Goal: Task Accomplishment & Management: Manage account settings

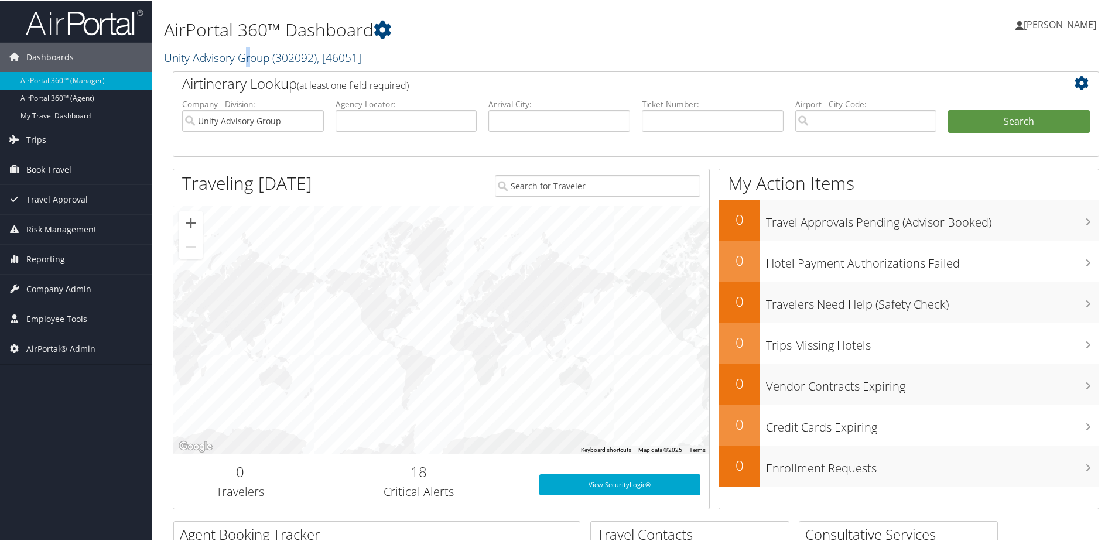
click at [248, 54] on link "Unity Advisory Group ( 302092 ) , [ 46051 ]" at bounding box center [262, 57] width 197 height 16
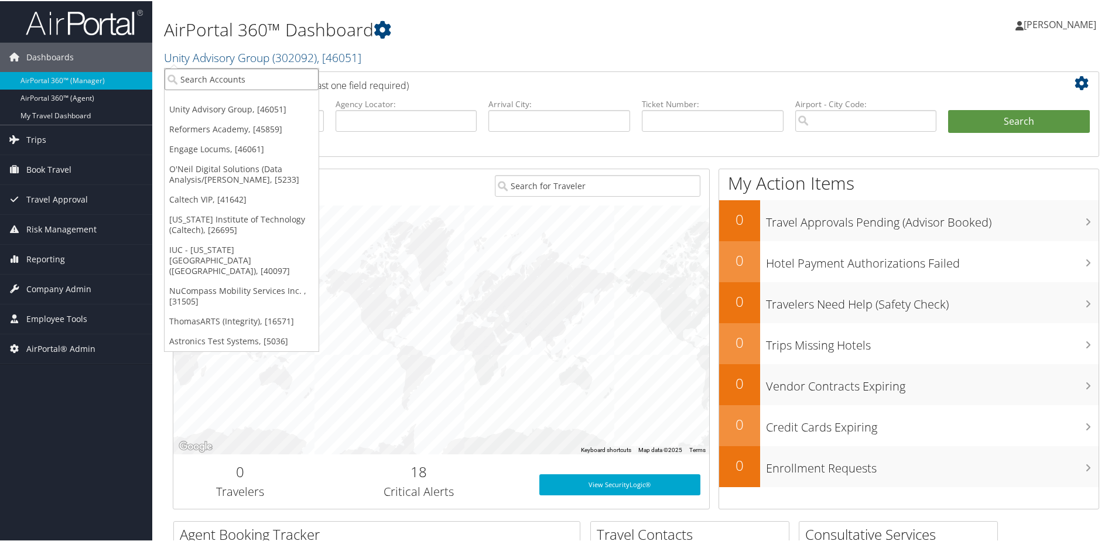
drag, startPoint x: 247, startPoint y: 56, endPoint x: 241, endPoint y: 76, distance: 21.3
click at [241, 76] on input "search" at bounding box center [242, 78] width 154 height 22
type input "c"
type input "Cowin"
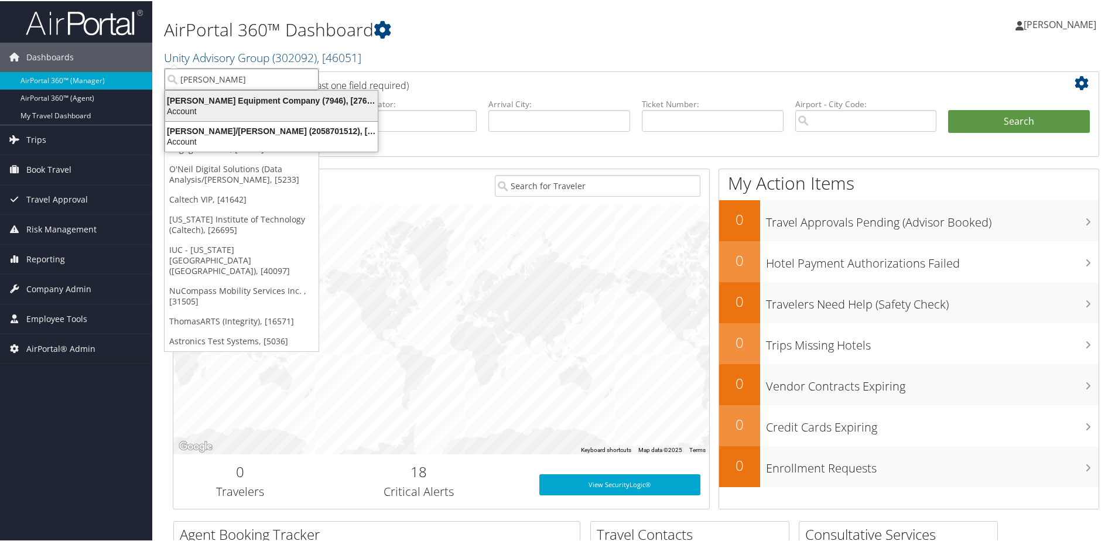
click at [279, 101] on div "Cowin Equipment Company (7946), [27603]" at bounding box center [271, 99] width 227 height 11
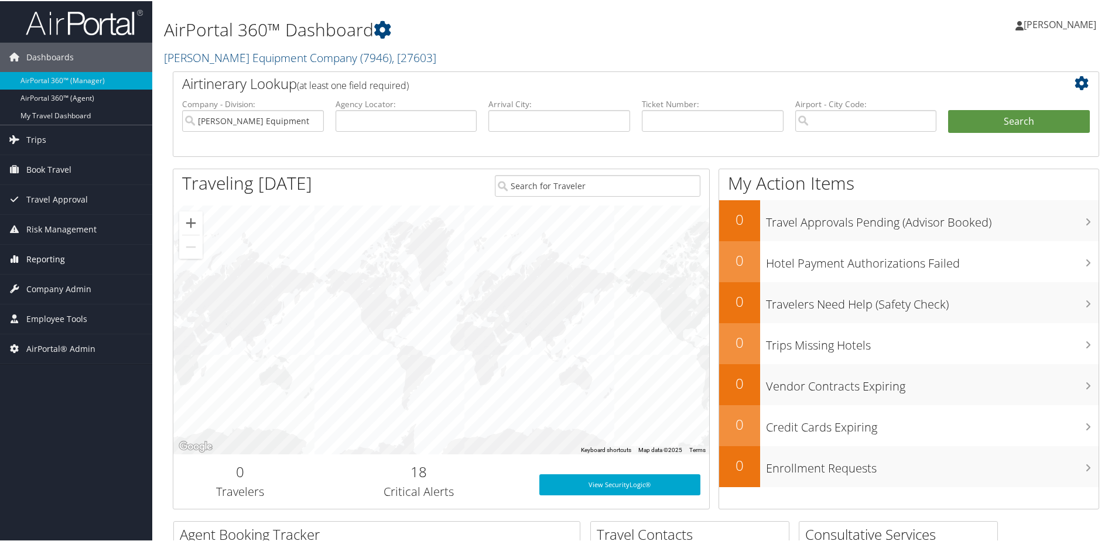
click at [55, 253] on span "Reporting" at bounding box center [45, 258] width 39 height 29
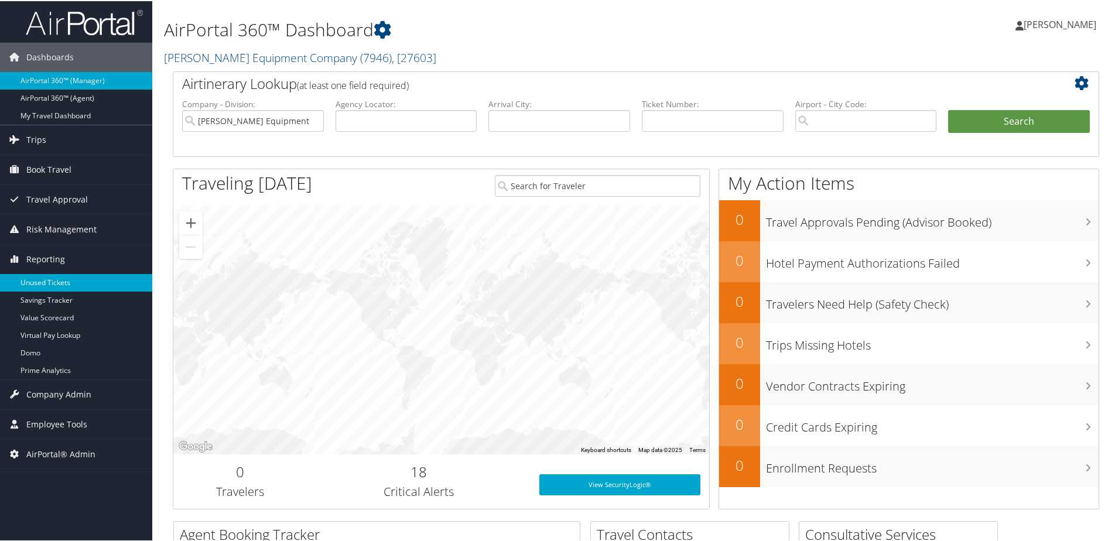
click at [42, 283] on link "Unused Tickets" at bounding box center [76, 282] width 152 height 18
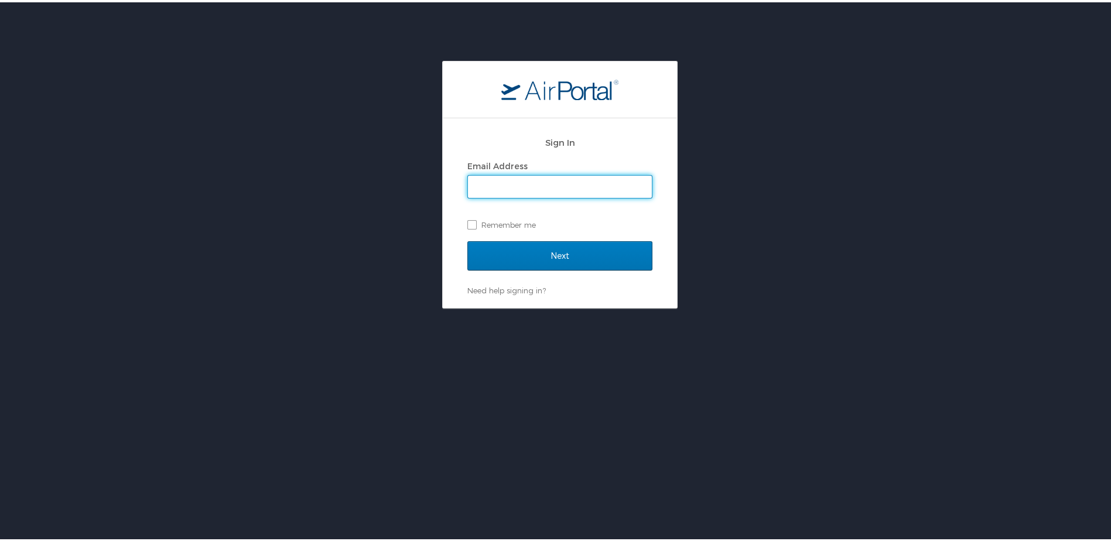
click at [527, 186] on input "Email Address" at bounding box center [560, 184] width 184 height 22
type input "shannon.brooks@cbtravel.com"
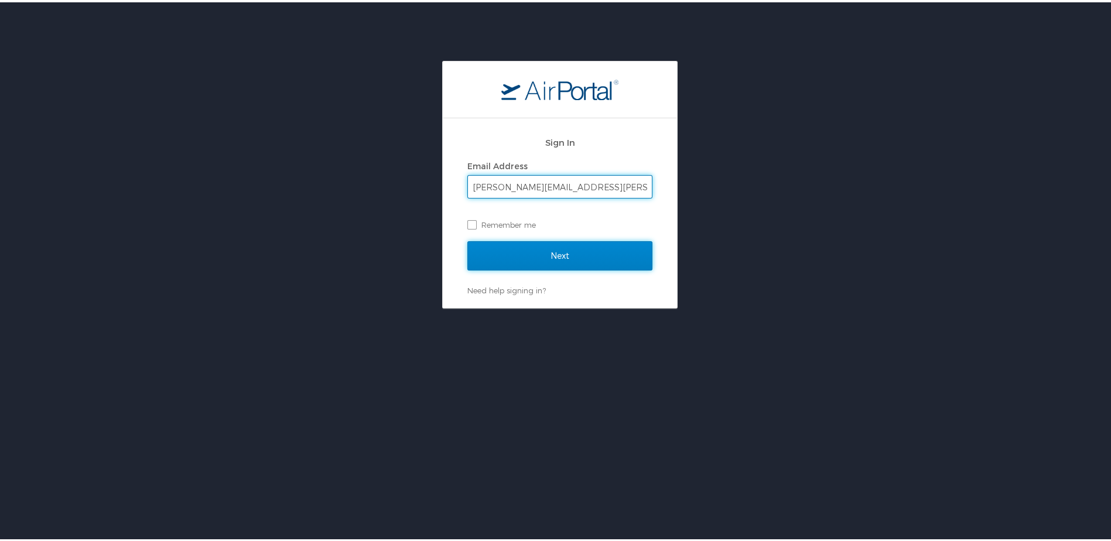
click at [519, 248] on input "Next" at bounding box center [559, 253] width 185 height 29
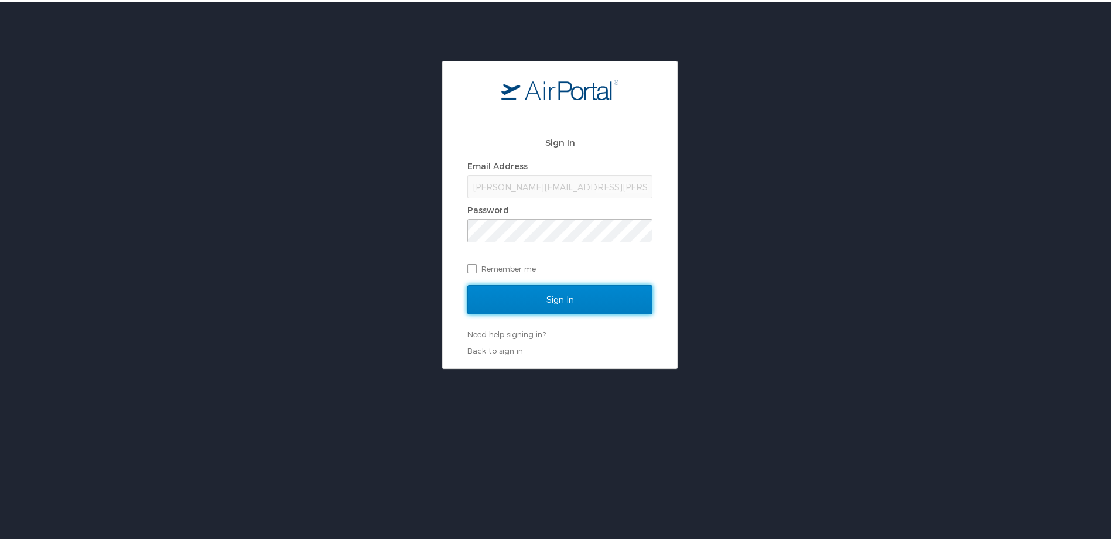
click at [519, 293] on input "Sign In" at bounding box center [559, 297] width 185 height 29
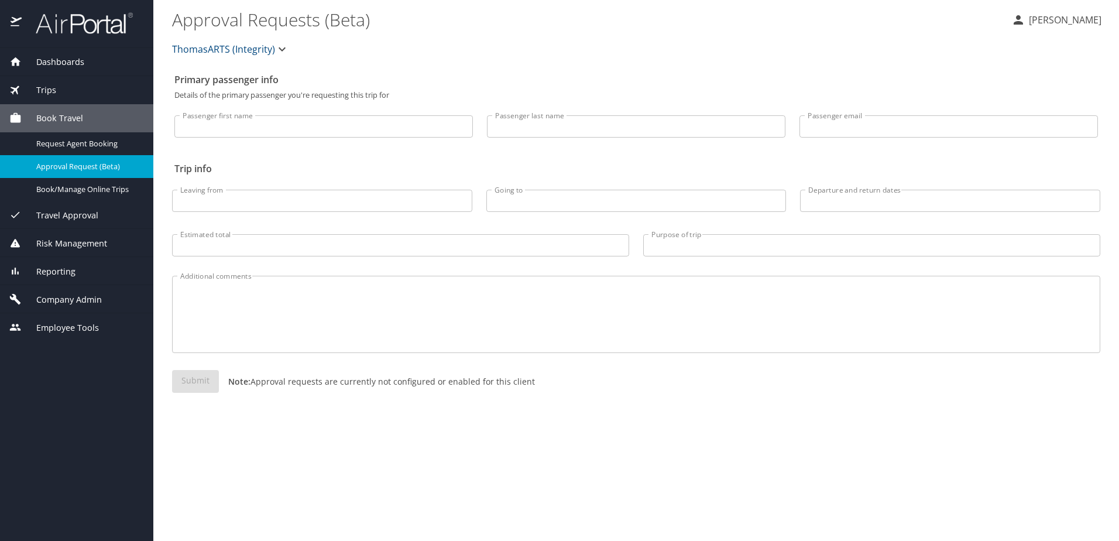
click at [43, 302] on span "Company Admin" at bounding box center [62, 299] width 80 height 13
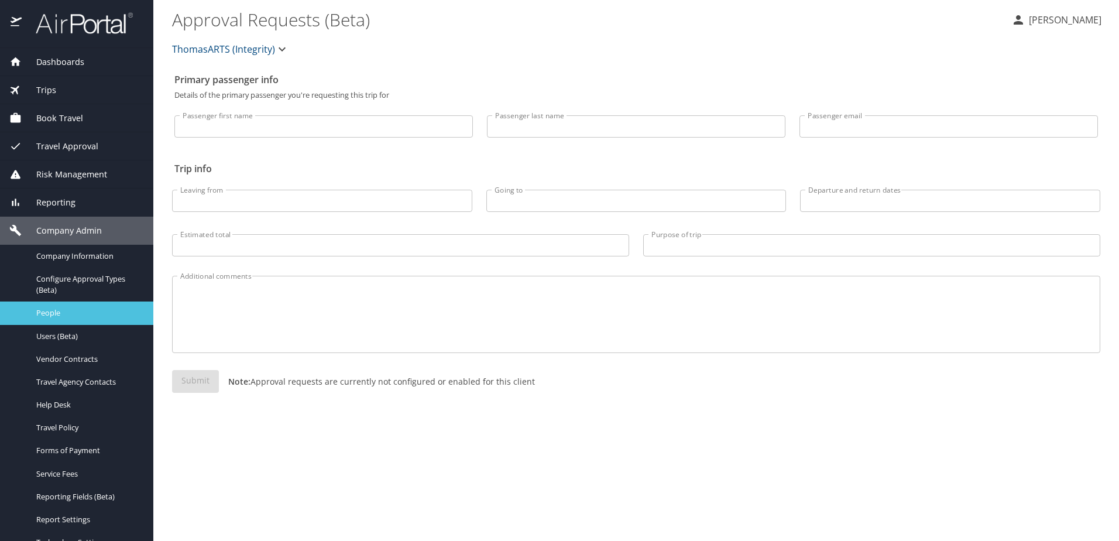
click at [52, 314] on span "People" at bounding box center [87, 312] width 103 height 11
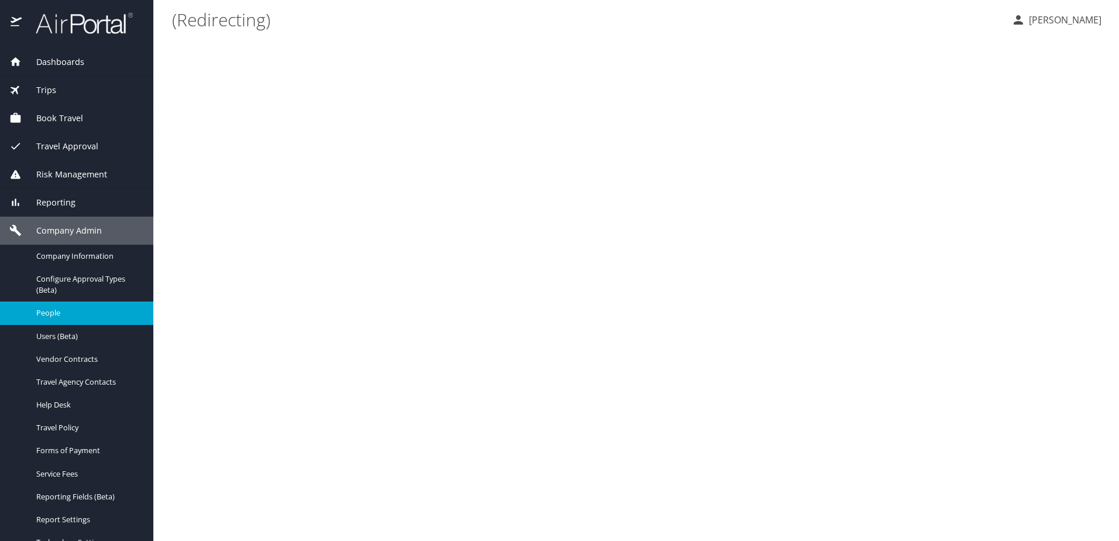
click at [60, 196] on span "Reporting" at bounding box center [49, 202] width 54 height 13
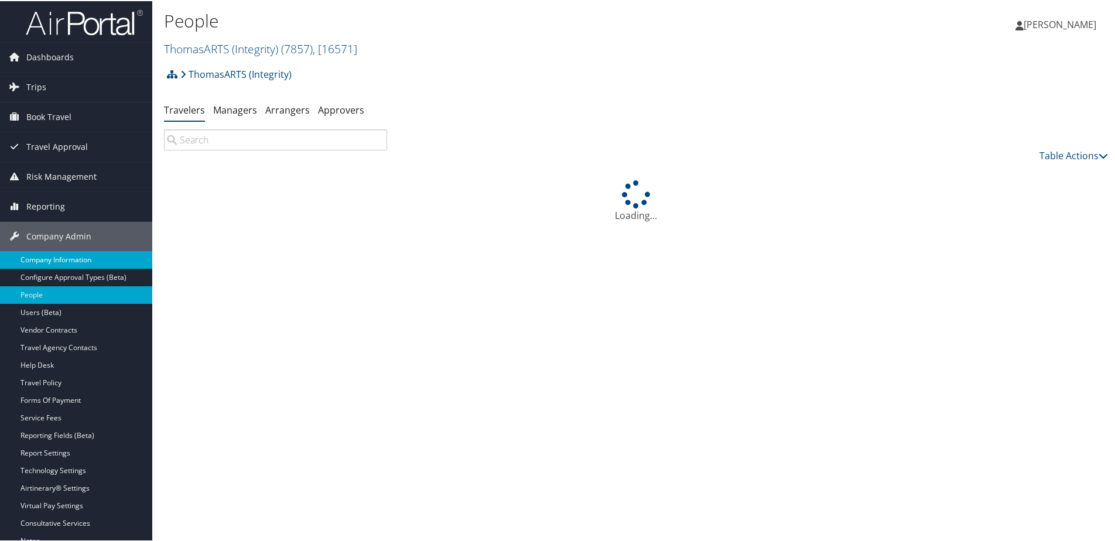
click at [57, 255] on link "Company Information" at bounding box center [76, 259] width 152 height 18
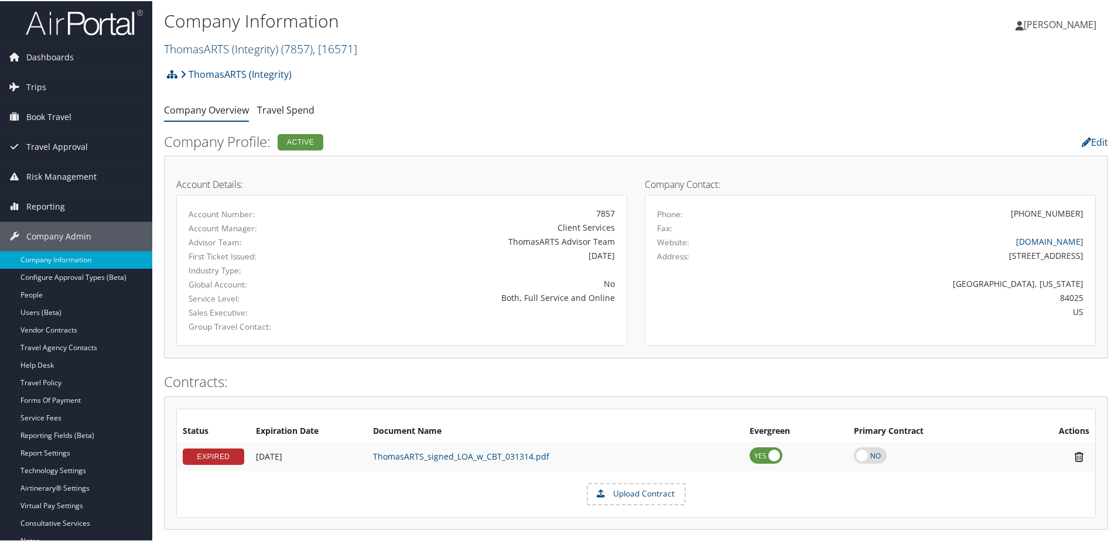
click at [217, 45] on link "ThomasARTS (Integrity) ( 7857 ) , [ 16571 ]" at bounding box center [260, 48] width 193 height 16
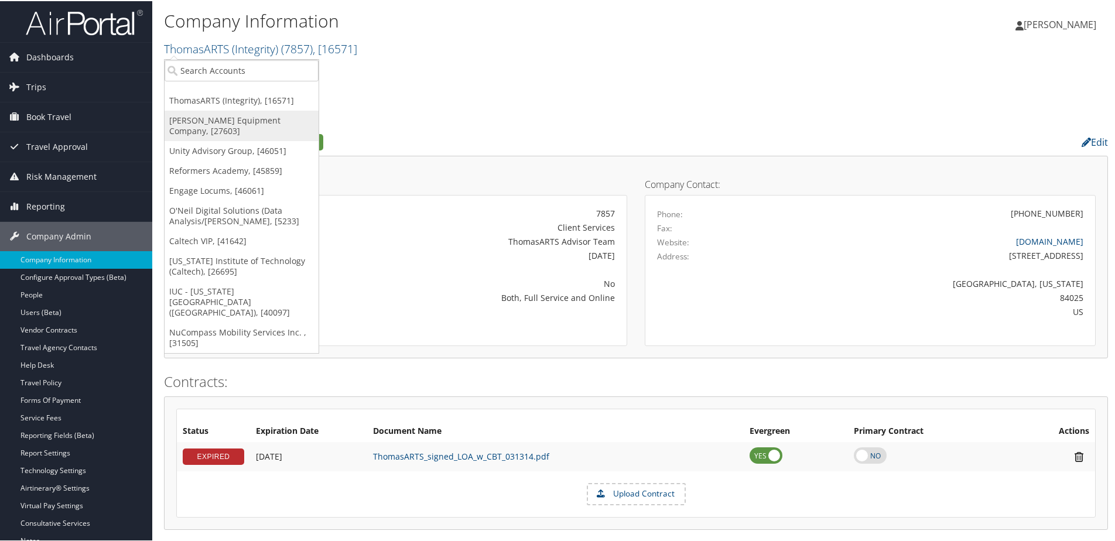
click at [220, 117] on link "[PERSON_NAME] Equipment Company, [27603]" at bounding box center [242, 124] width 154 height 30
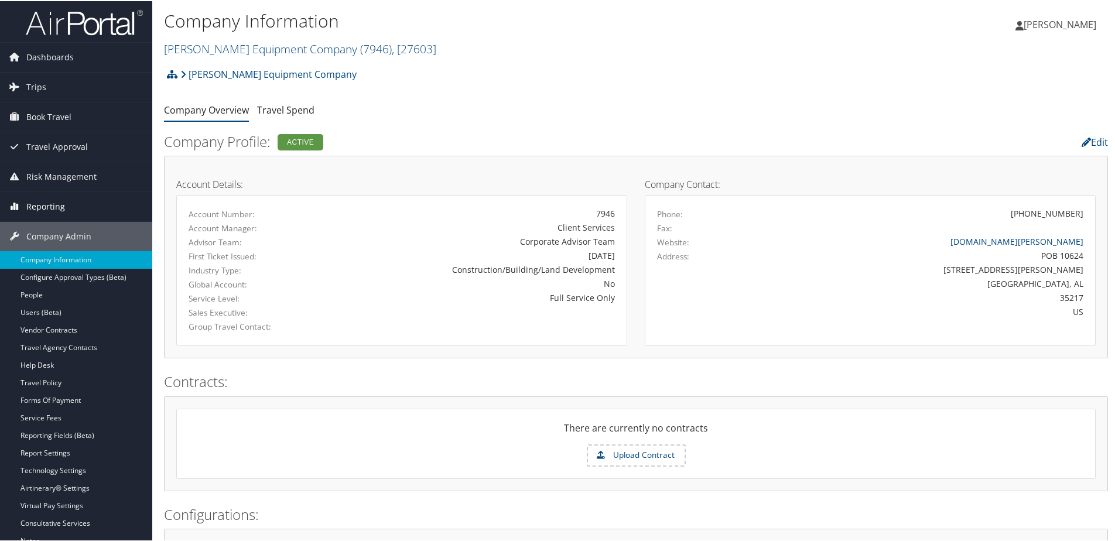
click at [44, 201] on span "Reporting" at bounding box center [45, 205] width 39 height 29
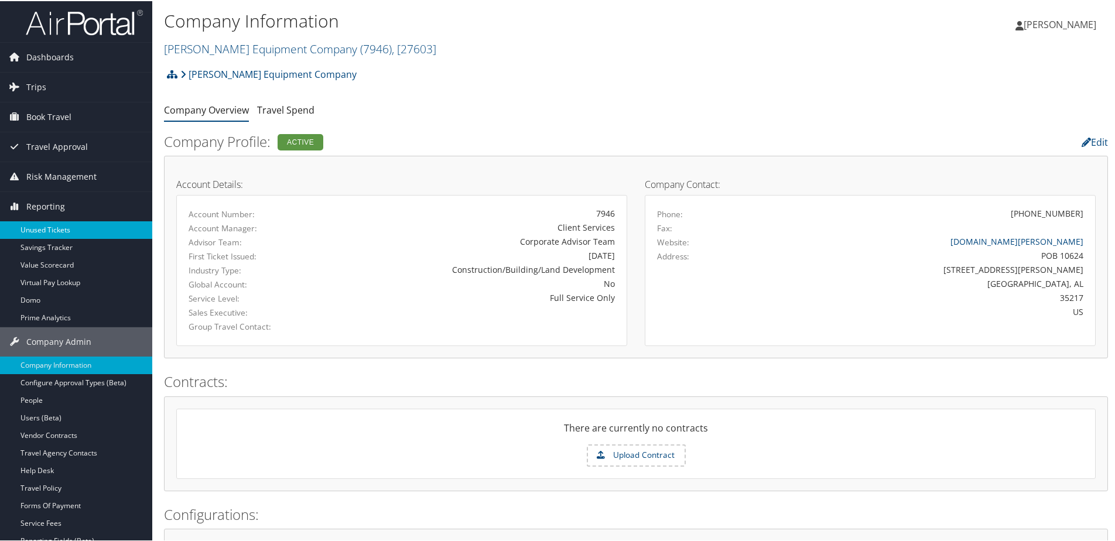
click at [45, 225] on link "Unused Tickets" at bounding box center [76, 229] width 152 height 18
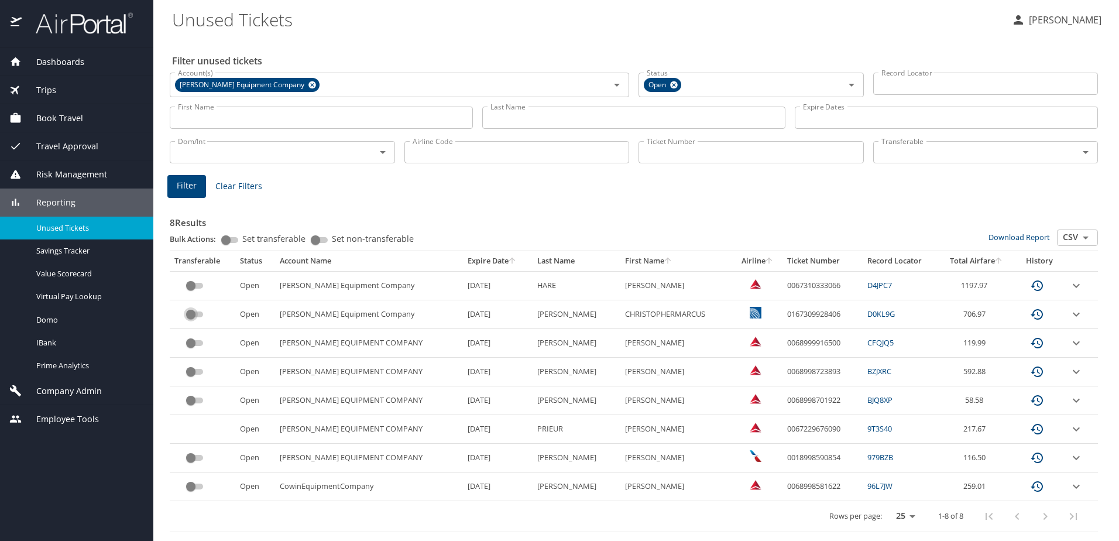
click at [200, 317] on input "custom pagination table" at bounding box center [191, 314] width 42 height 14
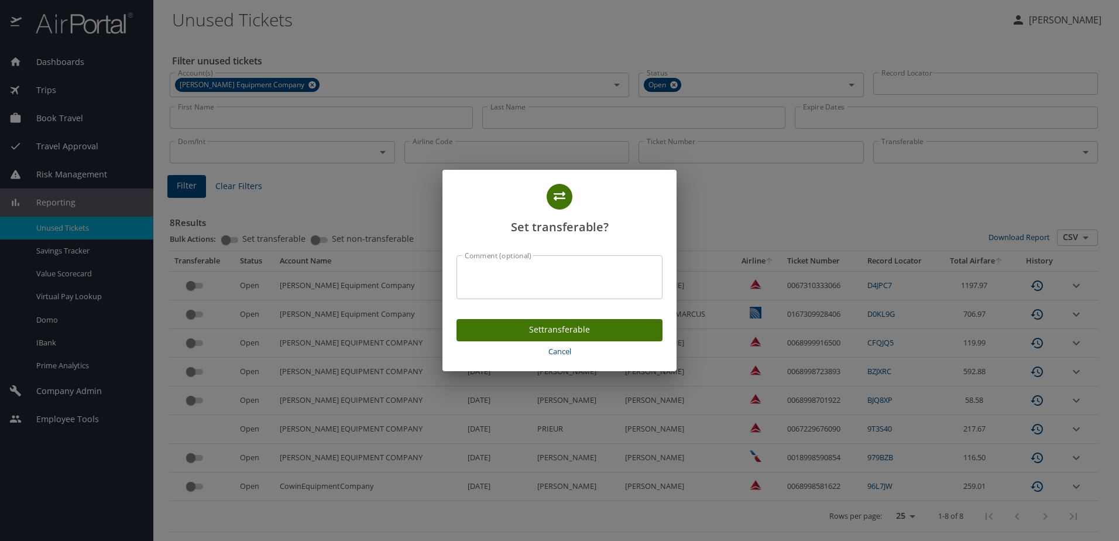
click at [532, 334] on span "Set transferable" at bounding box center [559, 330] width 187 height 15
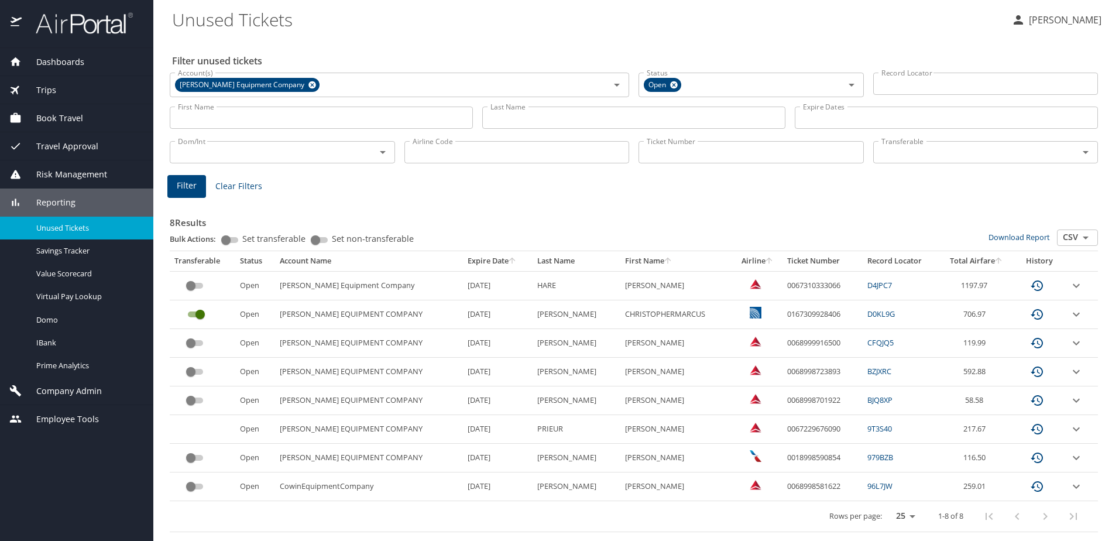
click at [67, 397] on span "Company Admin" at bounding box center [62, 391] width 80 height 13
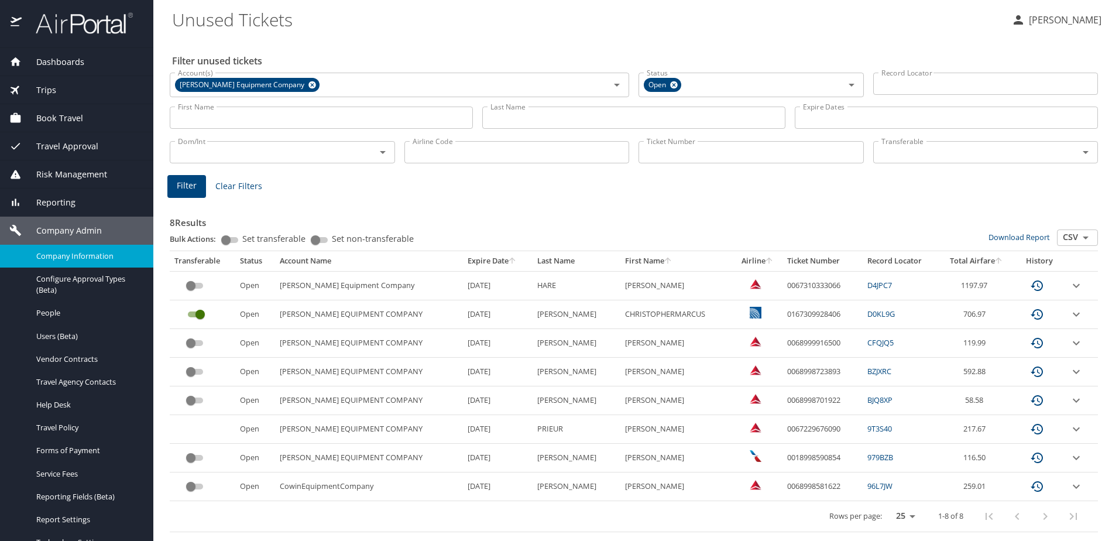
click at [48, 261] on span "Company Information" at bounding box center [87, 256] width 103 height 11
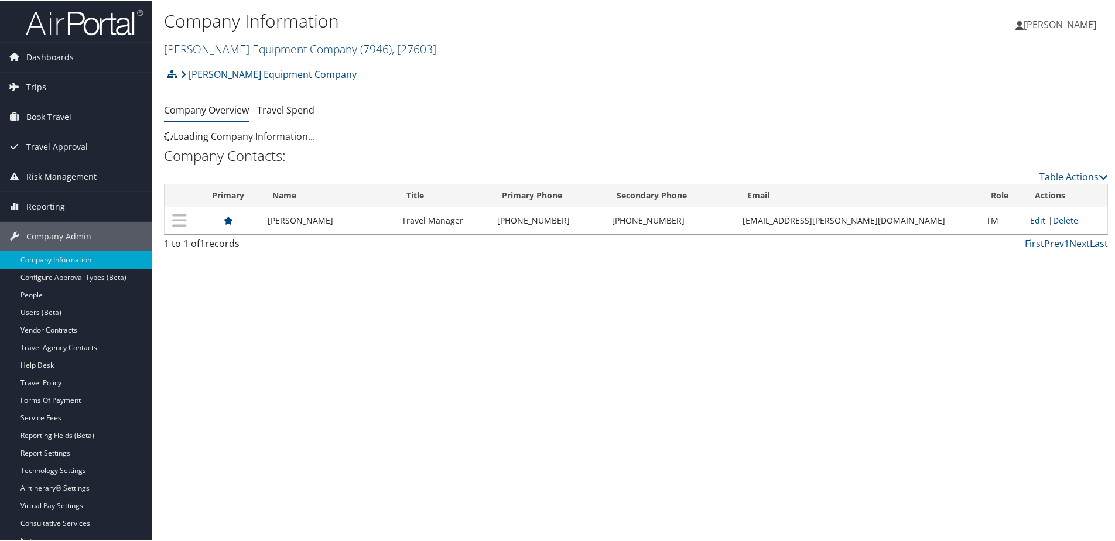
click at [230, 53] on link "[PERSON_NAME] Equipment Company ( 7946 ) , [ 27603 ]" at bounding box center [300, 48] width 272 height 16
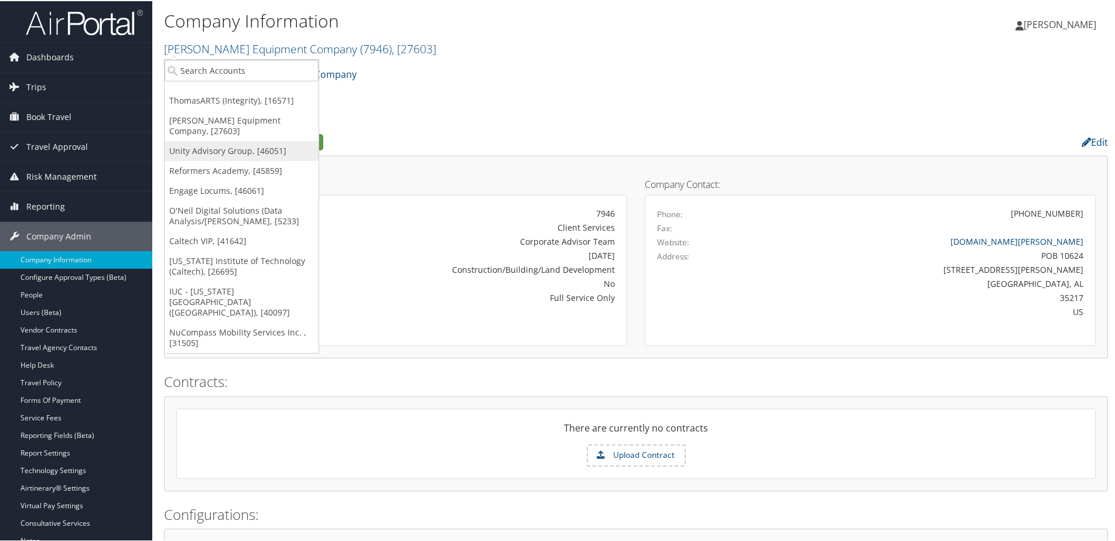
click at [215, 141] on link "Unity Advisory Group, [46051]" at bounding box center [242, 150] width 154 height 20
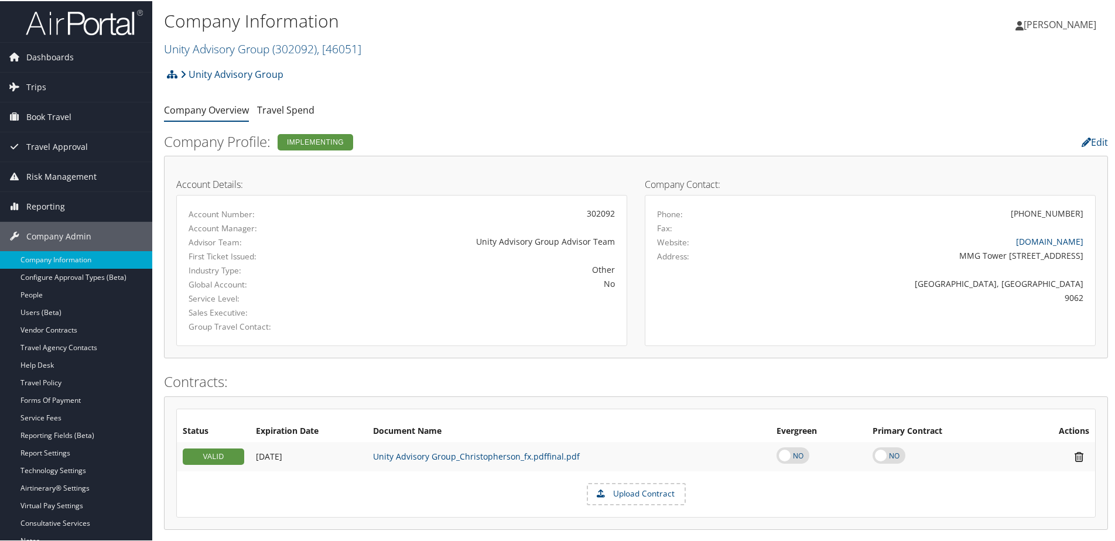
click at [71, 22] on img at bounding box center [84, 22] width 117 height 28
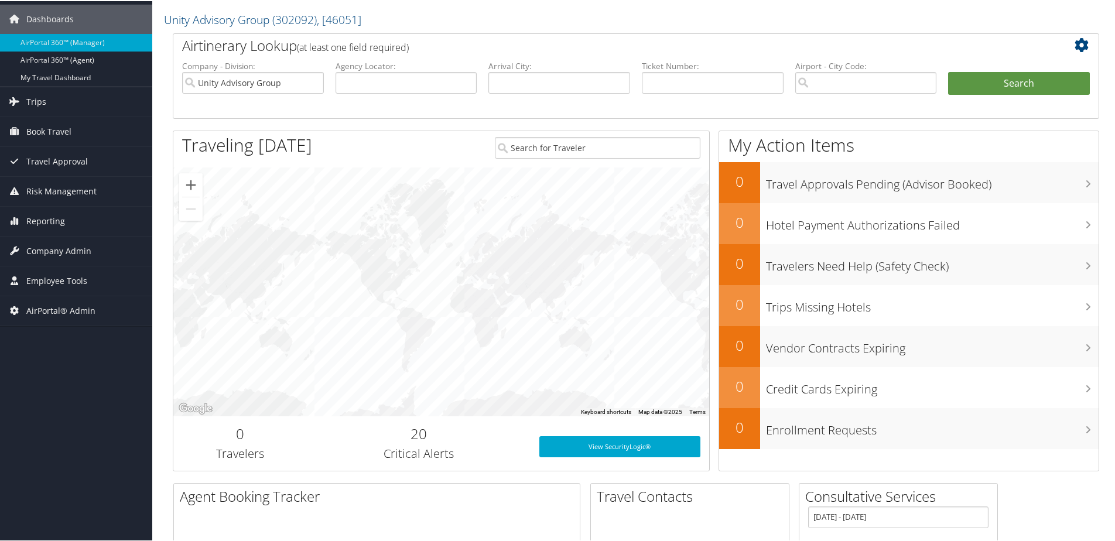
scroll to position [59, 0]
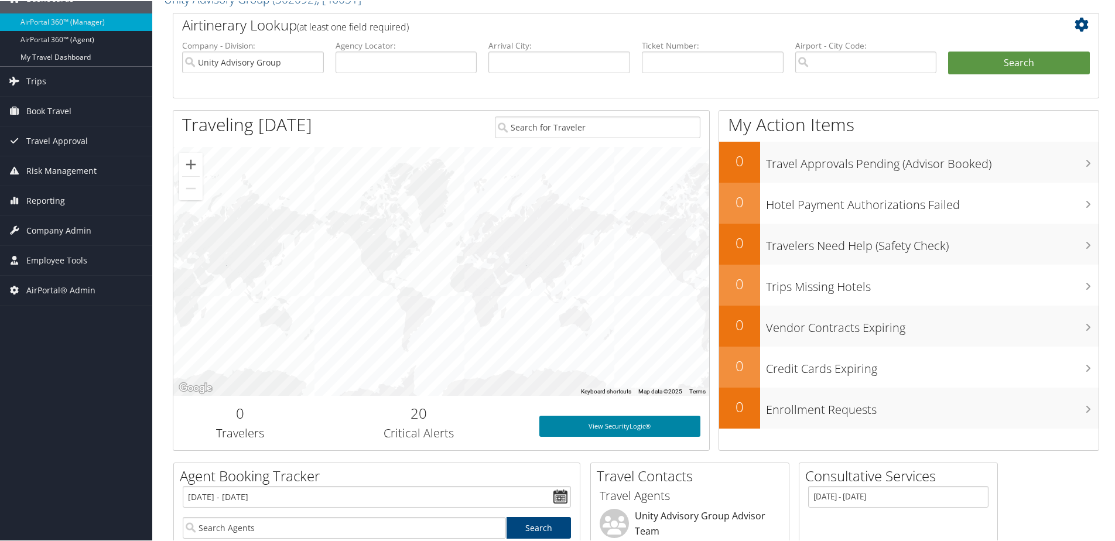
click at [619, 427] on link "View SecurityLogic®" at bounding box center [619, 425] width 161 height 21
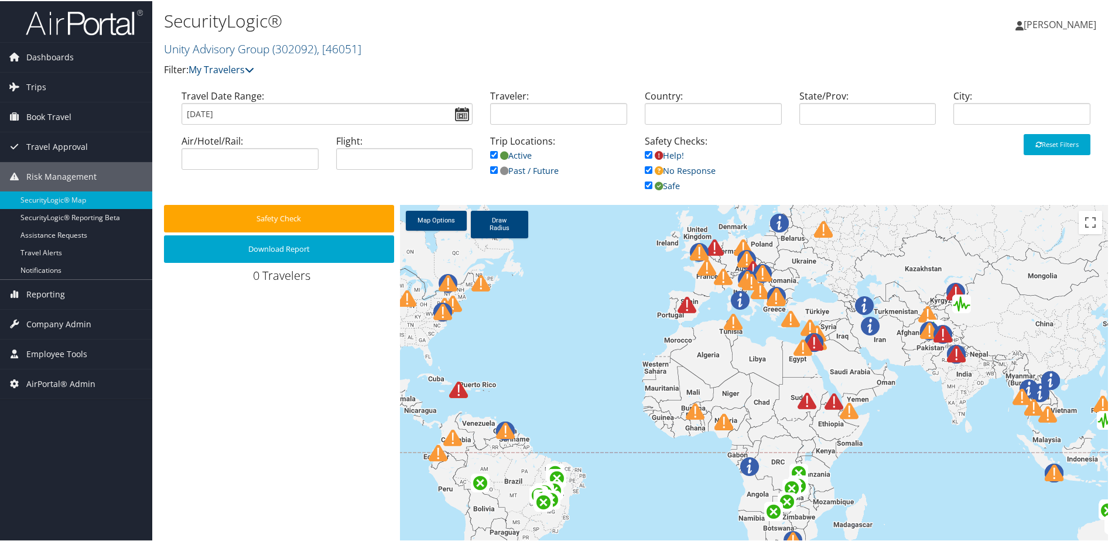
drag, startPoint x: 650, startPoint y: 294, endPoint x: 595, endPoint y: 356, distance: 82.5
click at [595, 356] on div at bounding box center [754, 392] width 708 height 377
click at [684, 304] on img at bounding box center [686, 303] width 19 height 19
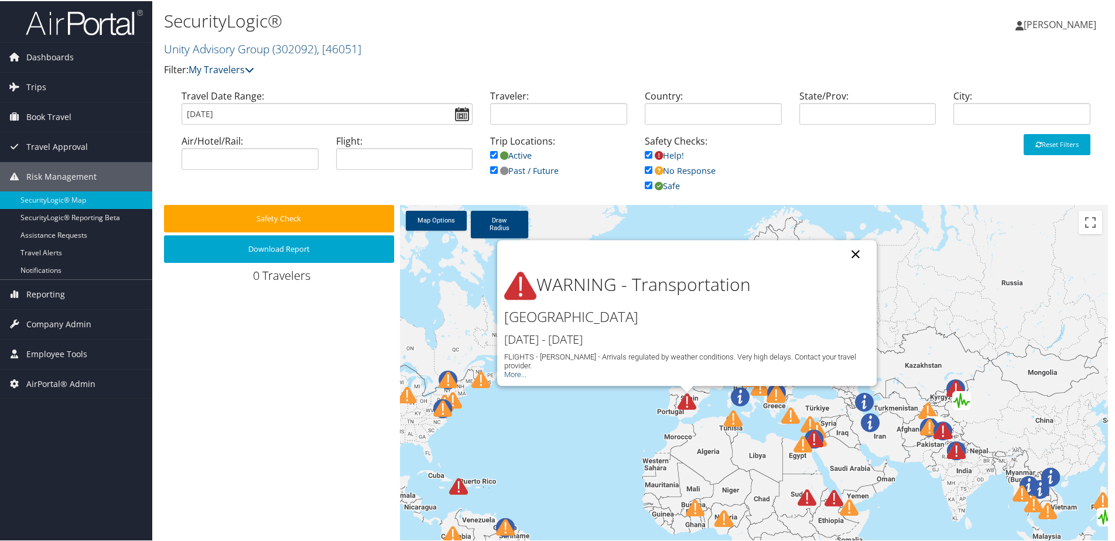
click at [855, 249] on button "Close" at bounding box center [855, 253] width 28 height 28
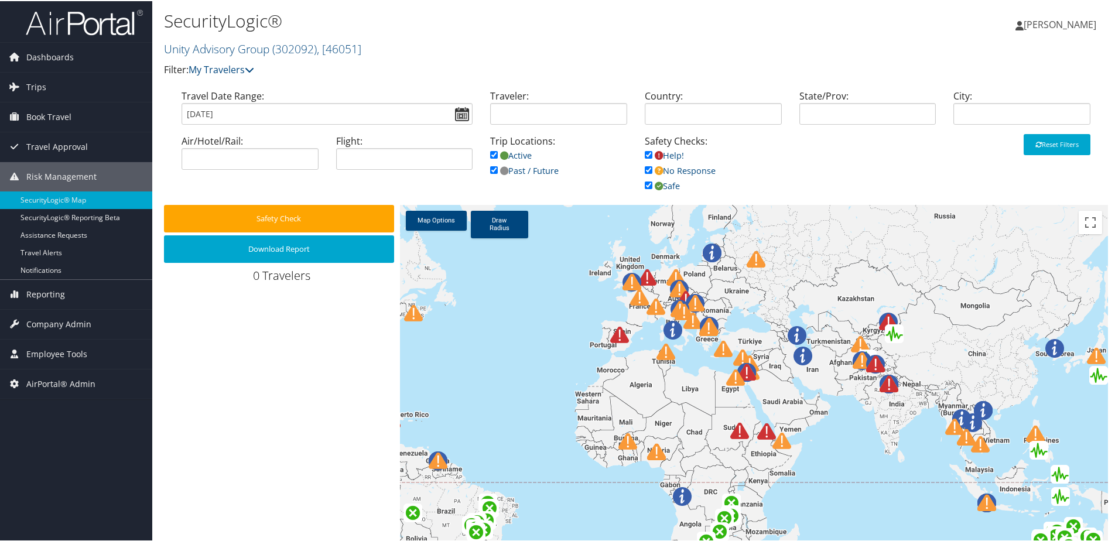
drag, startPoint x: 637, startPoint y: 299, endPoint x: 566, endPoint y: 230, distance: 99.4
click at [566, 230] on div at bounding box center [754, 392] width 708 height 377
click at [500, 223] on link "Draw Radius" at bounding box center [499, 224] width 57 height 28
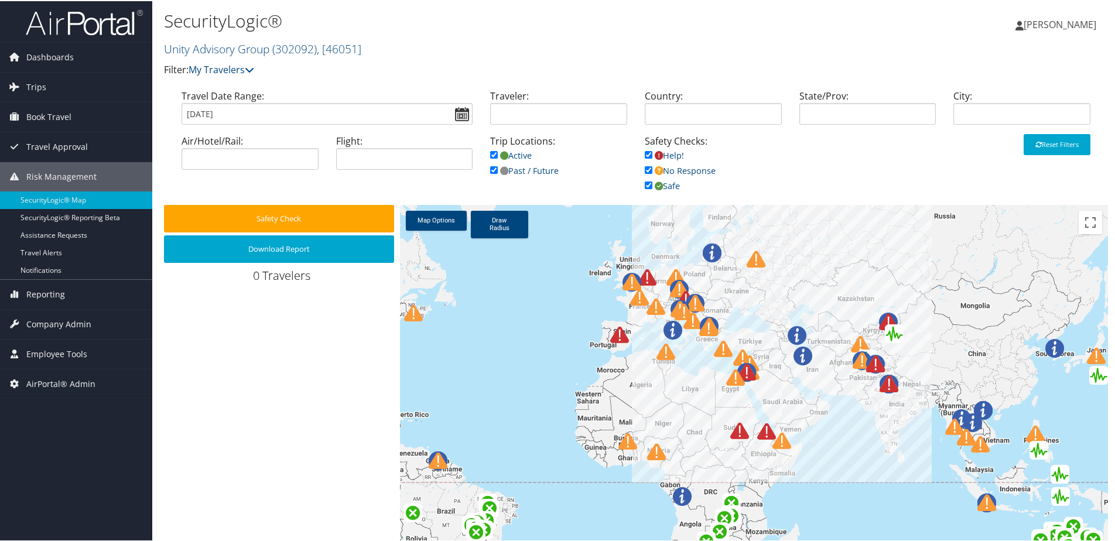
drag, startPoint x: 823, startPoint y: 334, endPoint x: 910, endPoint y: 340, distance: 87.4
click at [84, 19] on img at bounding box center [84, 22] width 117 height 28
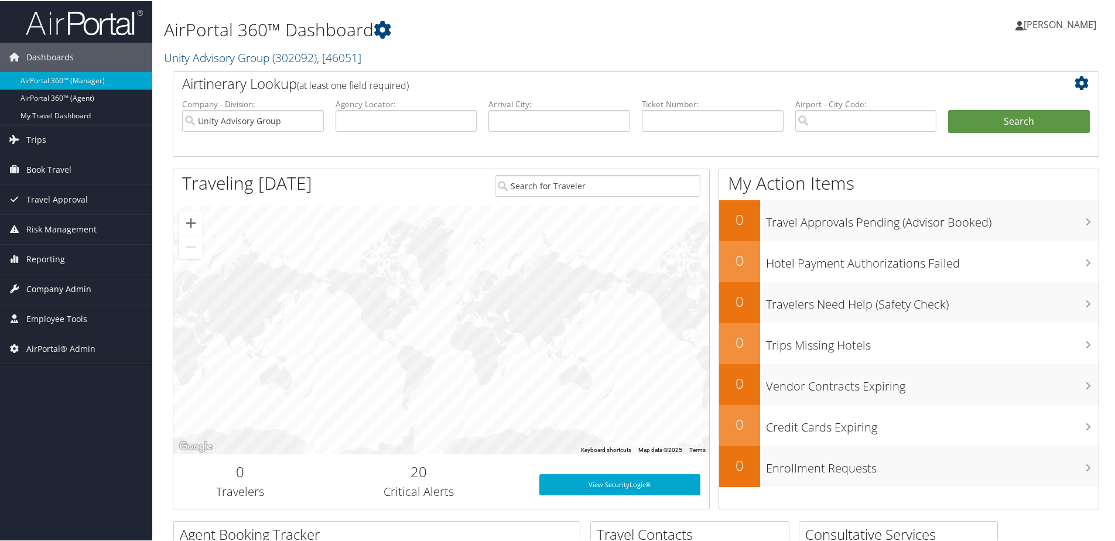
click at [39, 283] on span "Company Admin" at bounding box center [58, 287] width 65 height 29
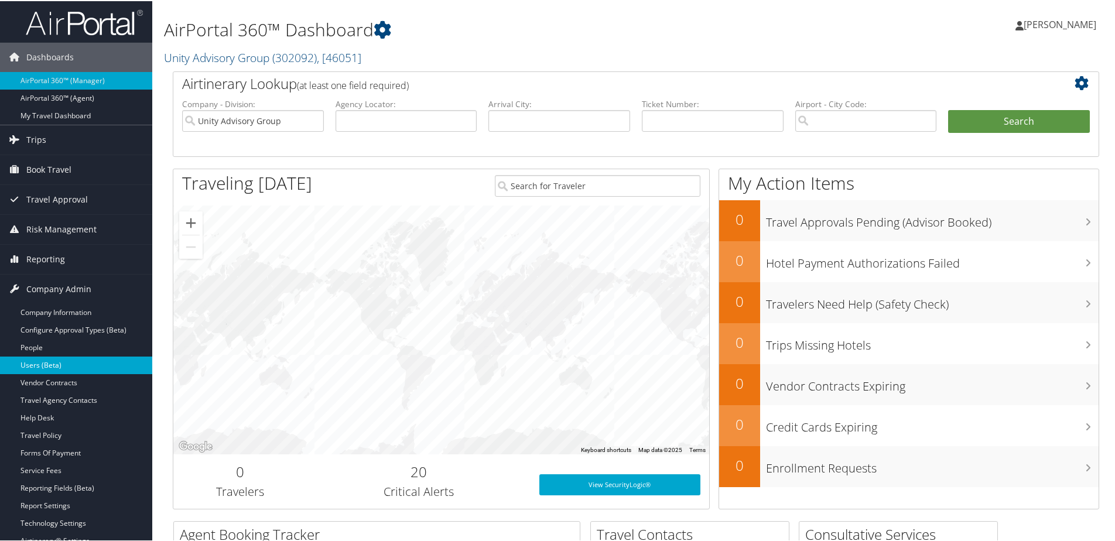
click at [42, 362] on link "Users (Beta)" at bounding box center [76, 364] width 152 height 18
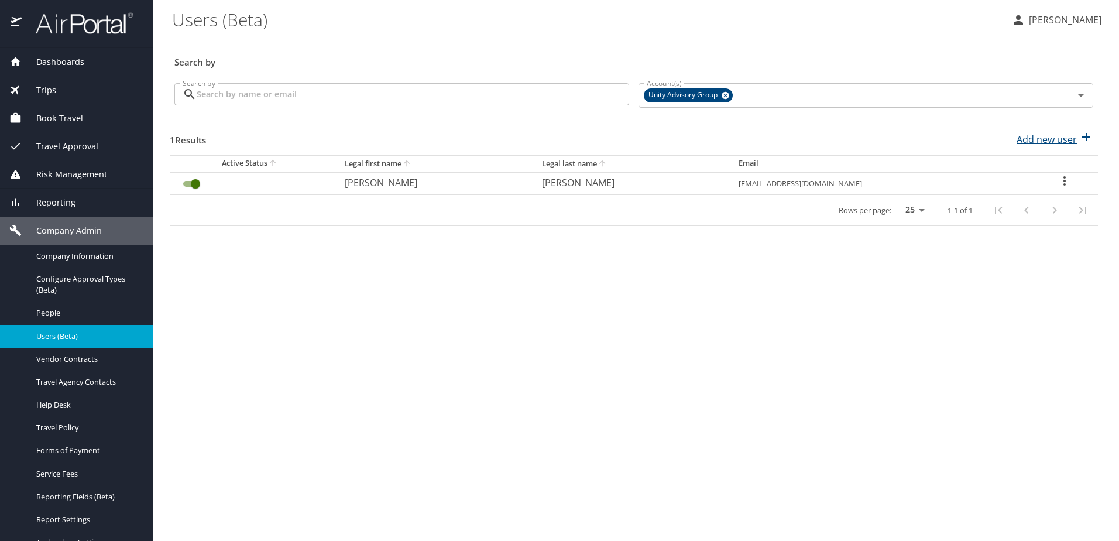
click at [1057, 137] on p "Add new user" at bounding box center [1047, 139] width 60 height 14
select select "US"
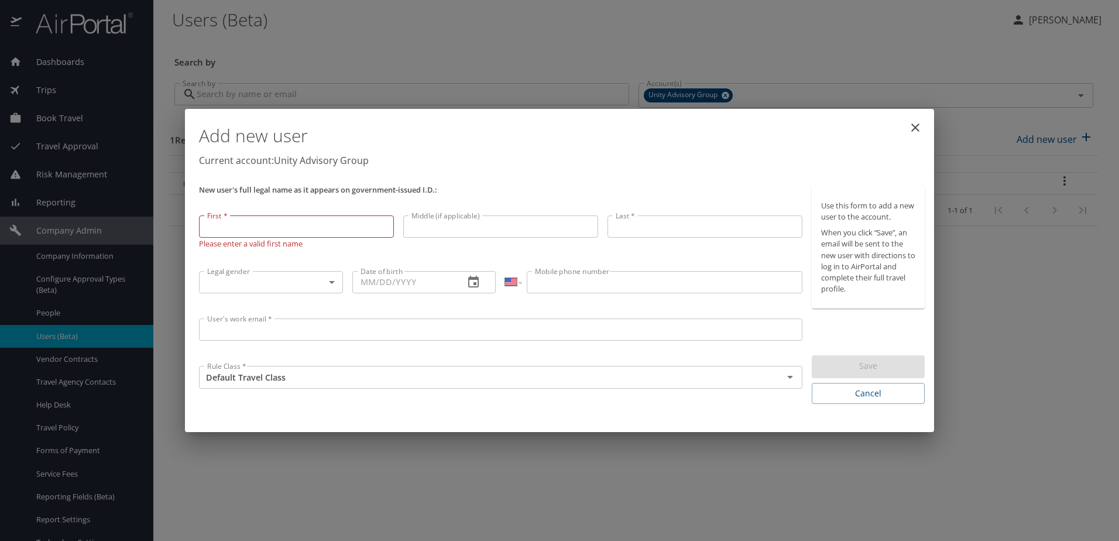
click at [498, 139] on h1 "Add new user" at bounding box center [562, 135] width 726 height 35
click at [918, 126] on icon "close" at bounding box center [916, 128] width 14 height 14
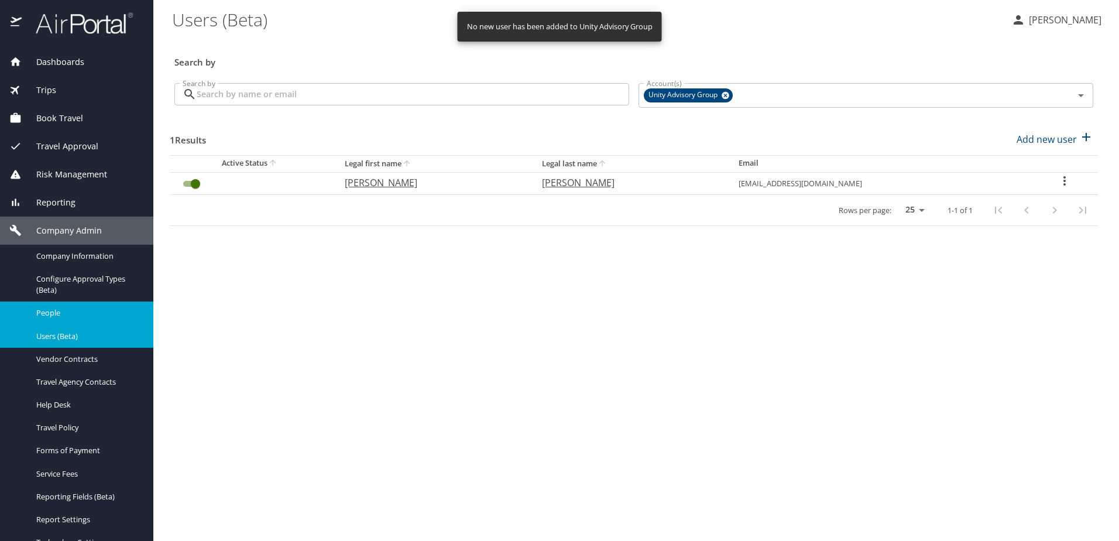
click at [46, 320] on link "People" at bounding box center [76, 313] width 153 height 23
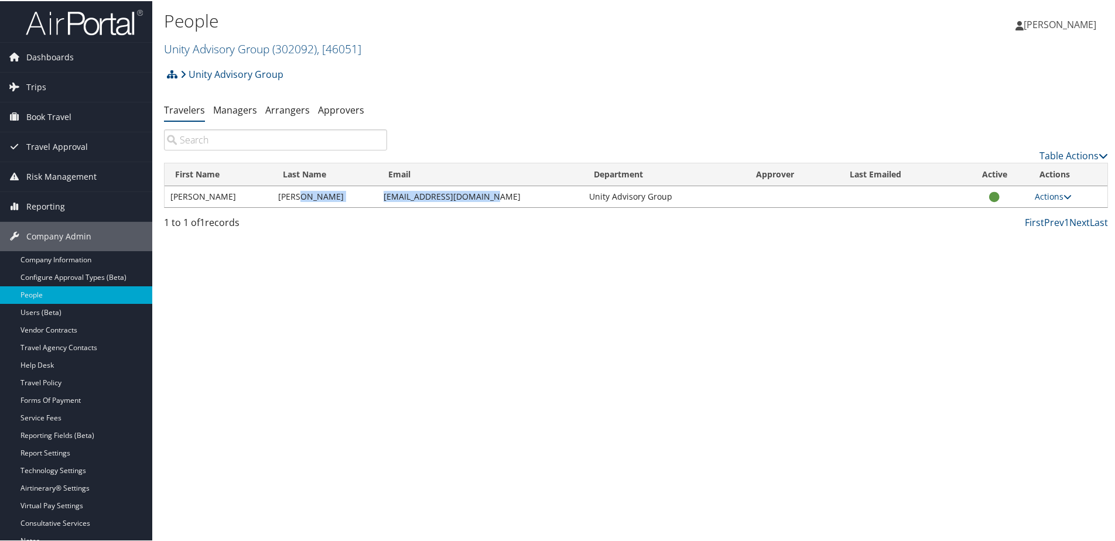
drag, startPoint x: 370, startPoint y: 196, endPoint x: 490, endPoint y: 200, distance: 120.1
click at [490, 200] on tr "[PERSON_NAME] [EMAIL_ADDRESS][DOMAIN_NAME] Unity Advisory Group Actions User Se…" at bounding box center [636, 195] width 943 height 21
copy tr "[EMAIL_ADDRESS][DOMAIN_NAME]"
click at [244, 104] on link "Managers" at bounding box center [235, 108] width 44 height 13
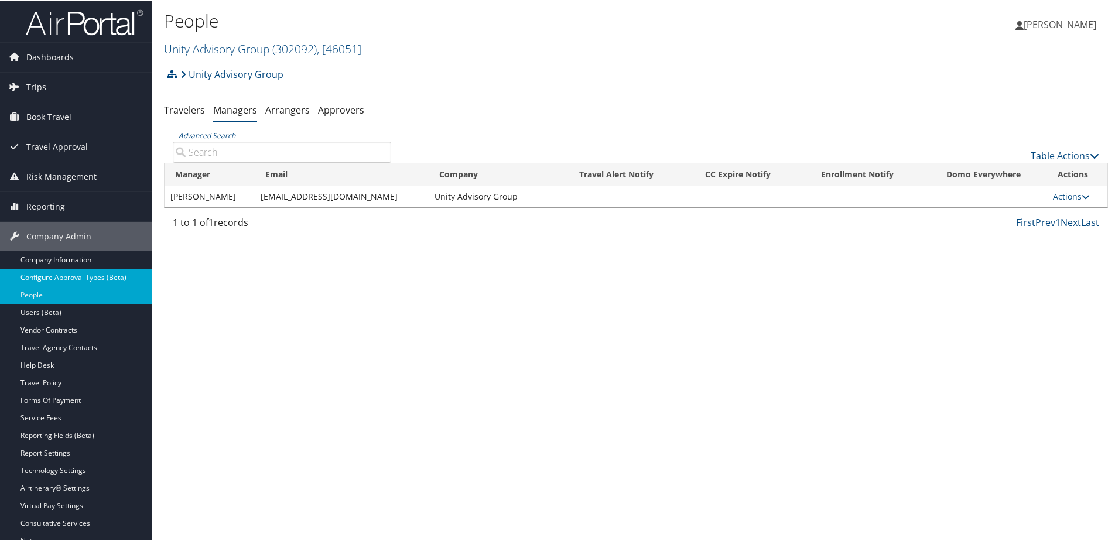
click at [61, 276] on link "Configure Approval Types (Beta)" at bounding box center [76, 277] width 152 height 18
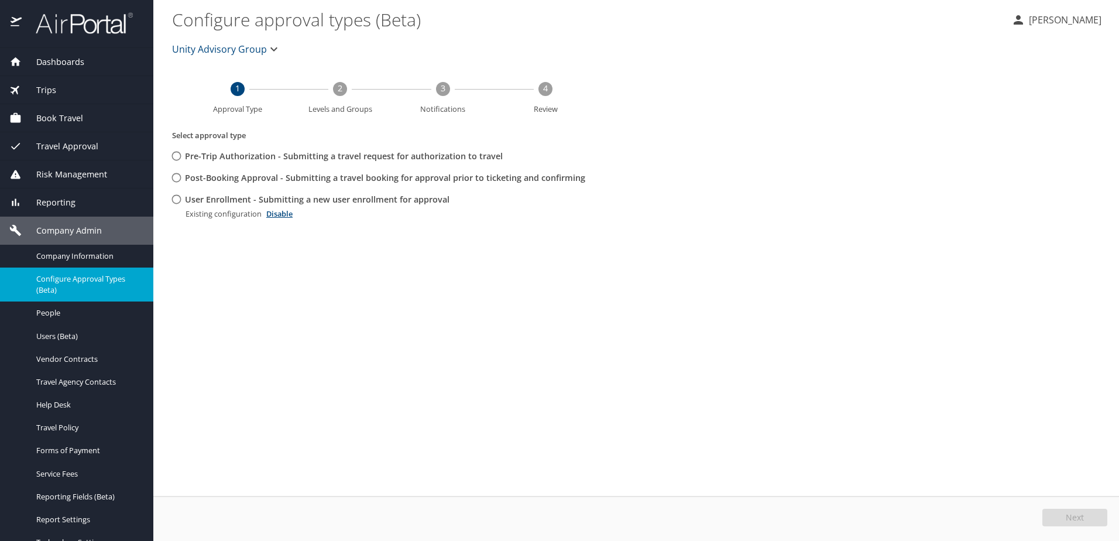
click at [177, 195] on input "User Enrollment - Submitting a new user enrollment for approval" at bounding box center [177, 200] width 22 height 22
radio input "true"
click at [1071, 515] on span "Edit" at bounding box center [1076, 517] width 15 height 8
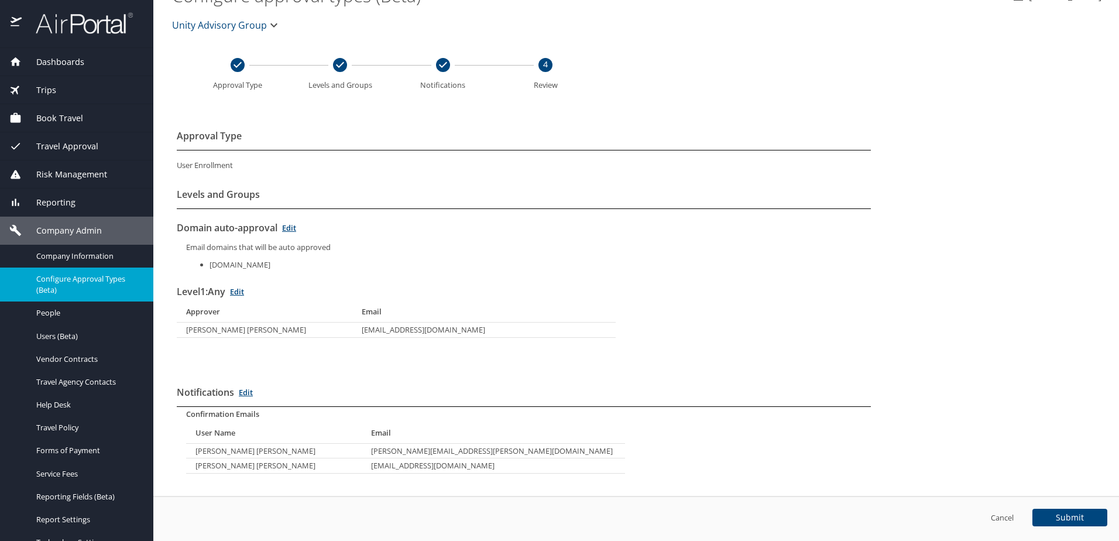
scroll to position [36, 0]
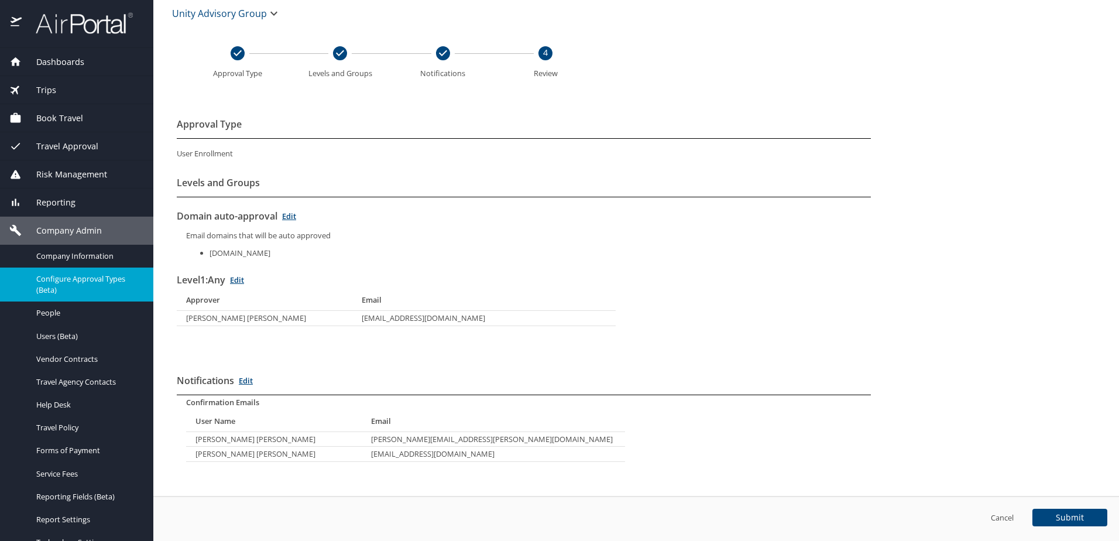
click at [242, 280] on link "Edit" at bounding box center [237, 280] width 14 height 11
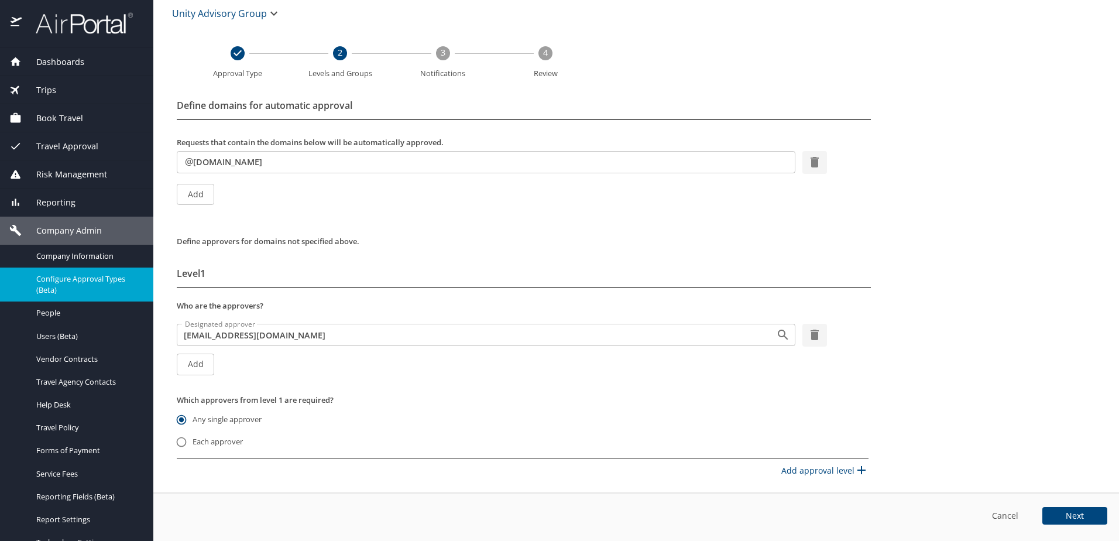
click at [204, 365] on span "Add" at bounding box center [195, 364] width 19 height 15
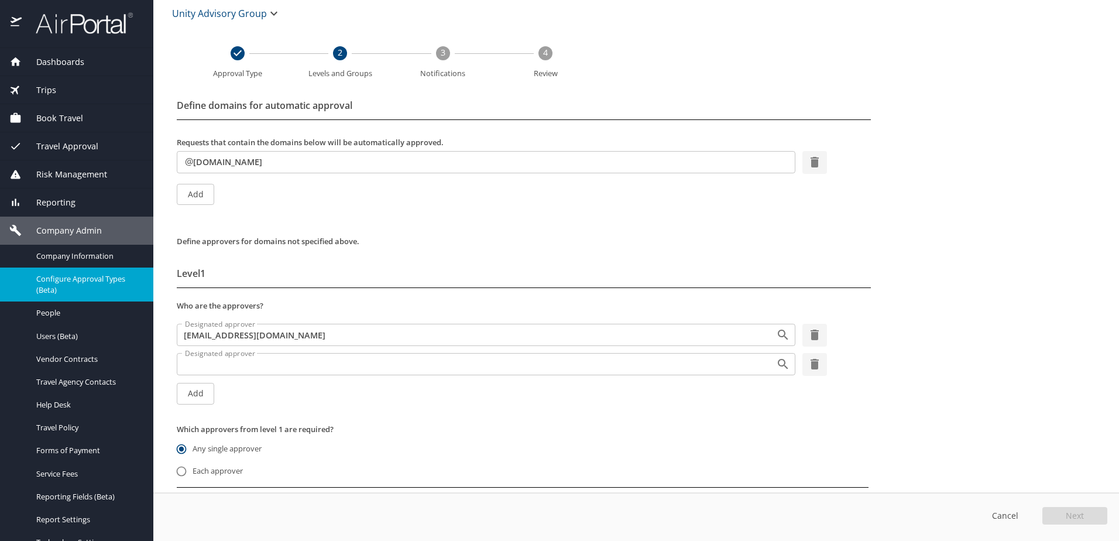
click at [208, 362] on input "Designated approver" at bounding box center [468, 364] width 577 height 15
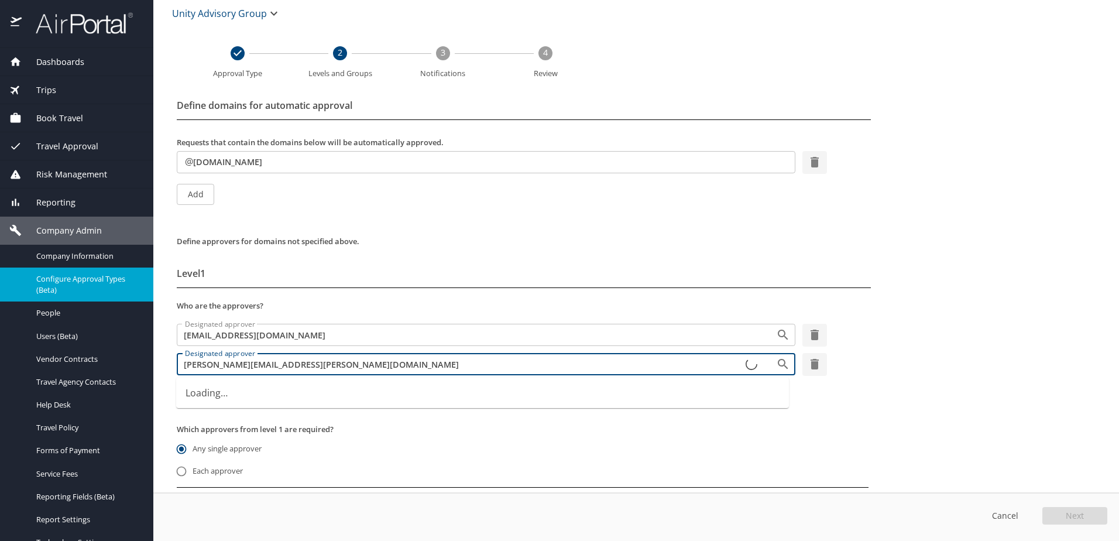
type input "shannon.brooks@cbtravel.com"
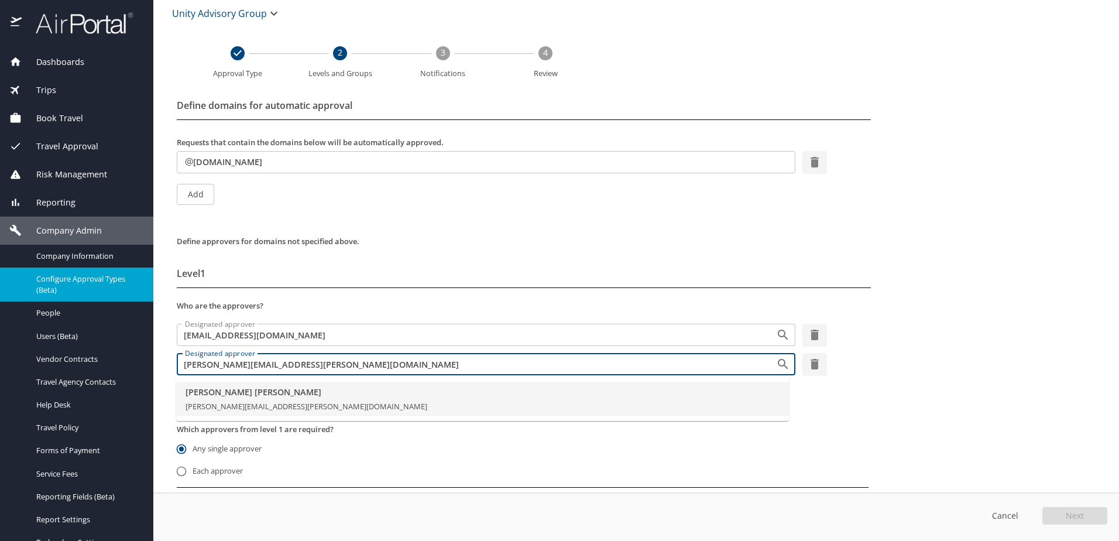
click at [222, 404] on span "shannon.brooks@cbtravel.com" at bounding box center [307, 406] width 242 height 11
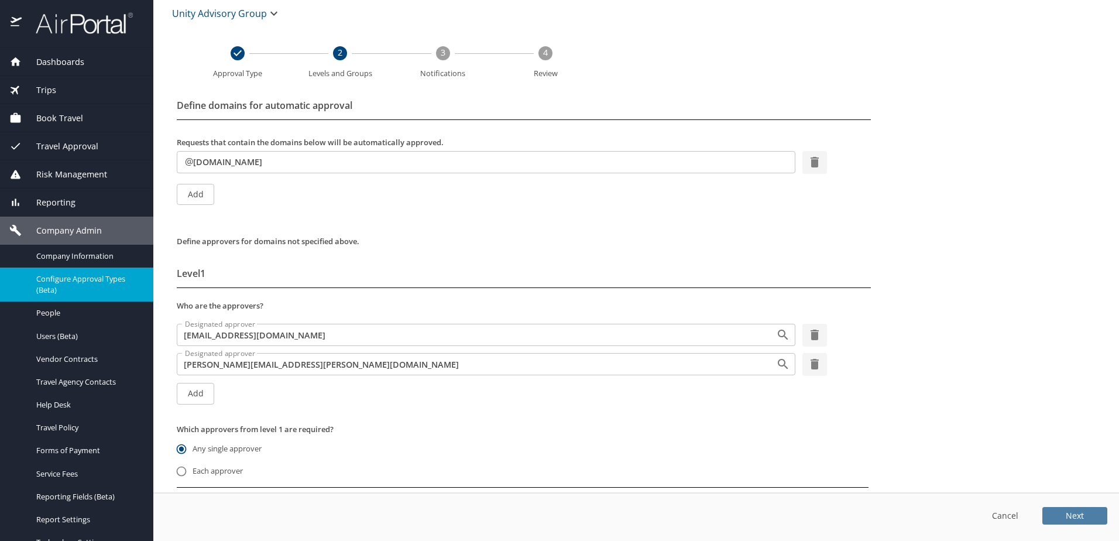
click at [1070, 513] on span "Next" at bounding box center [1075, 516] width 18 height 8
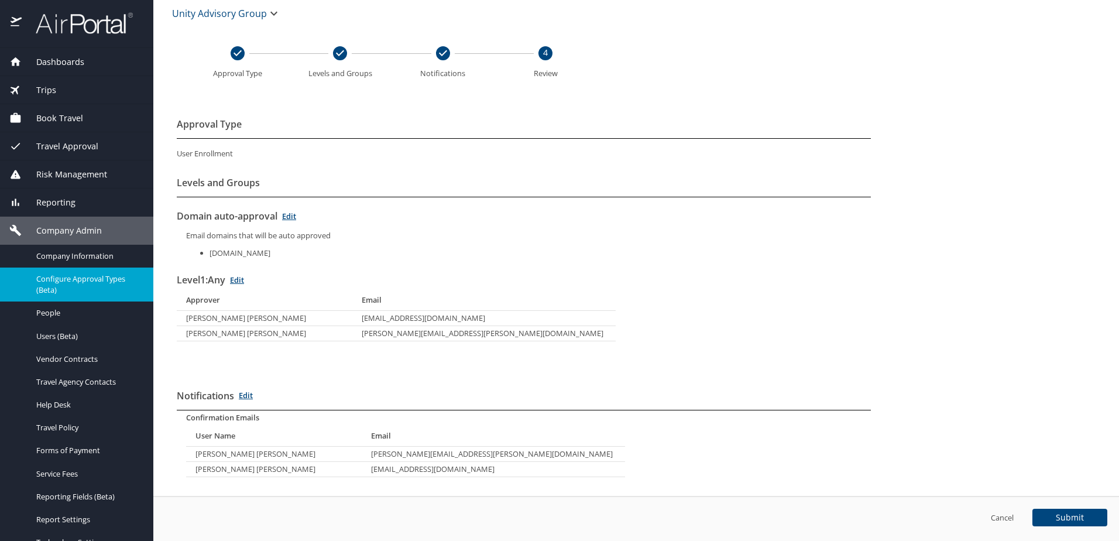
click at [1082, 525] on button "Submit" at bounding box center [1070, 518] width 75 height 18
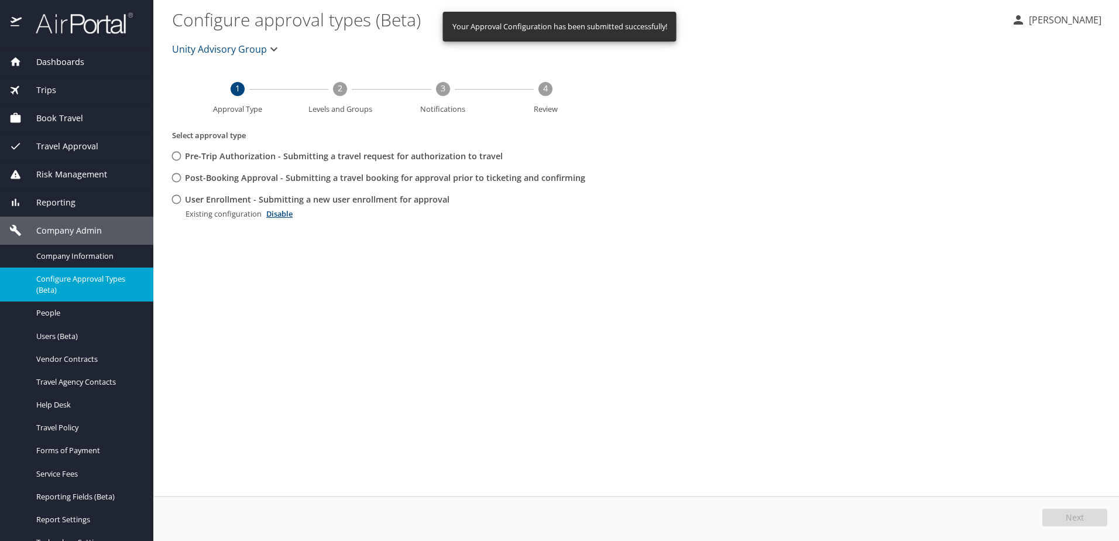
scroll to position [0, 0]
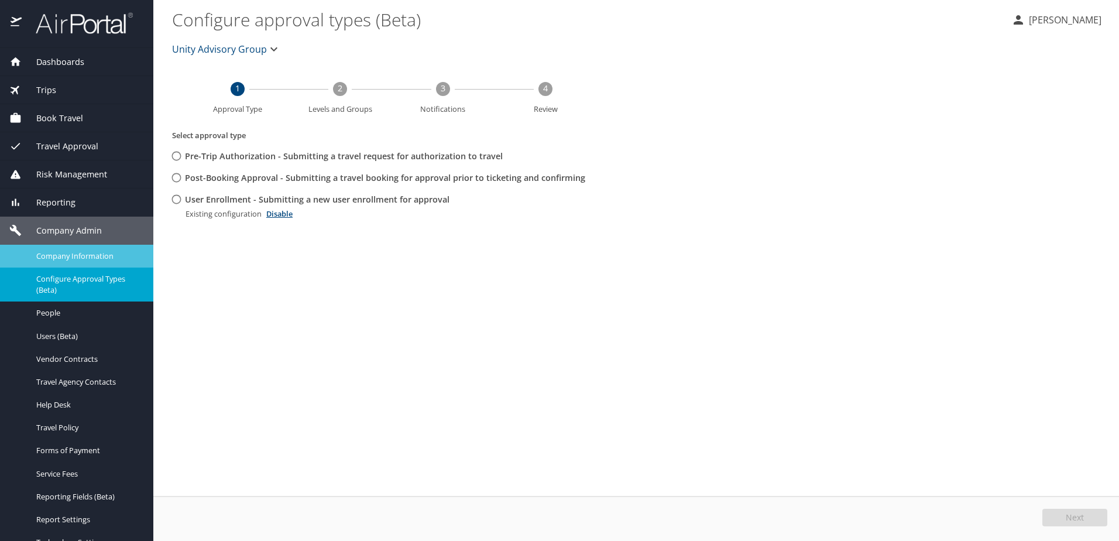
click at [71, 254] on span "Company Information" at bounding box center [87, 256] width 103 height 11
